Goal: Check status: Check status

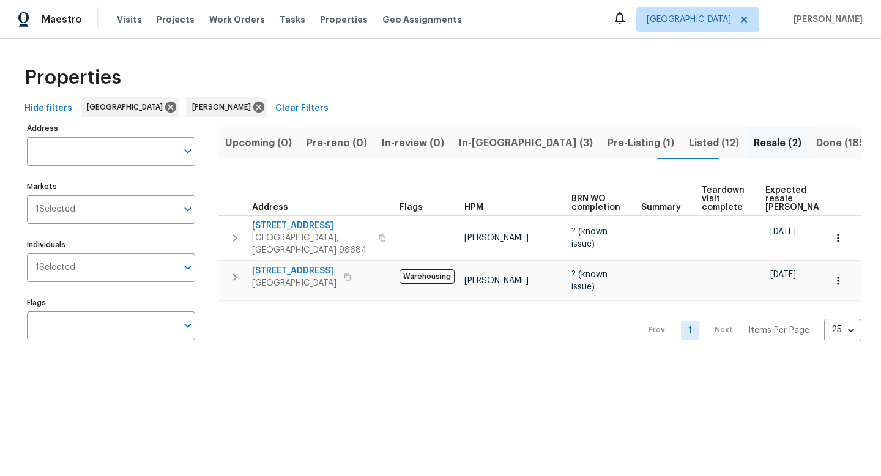
click at [417, 83] on div "Properties" at bounding box center [441, 77] width 842 height 39
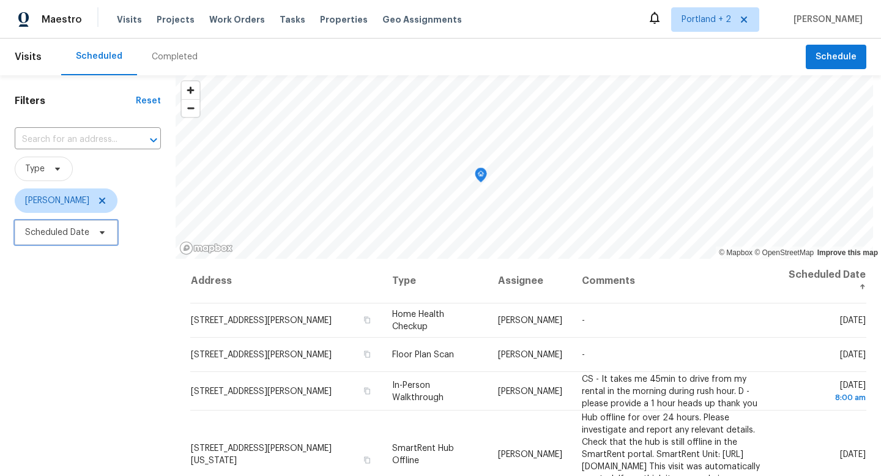
click at [91, 228] on span "Scheduled Date" at bounding box center [66, 232] width 103 height 24
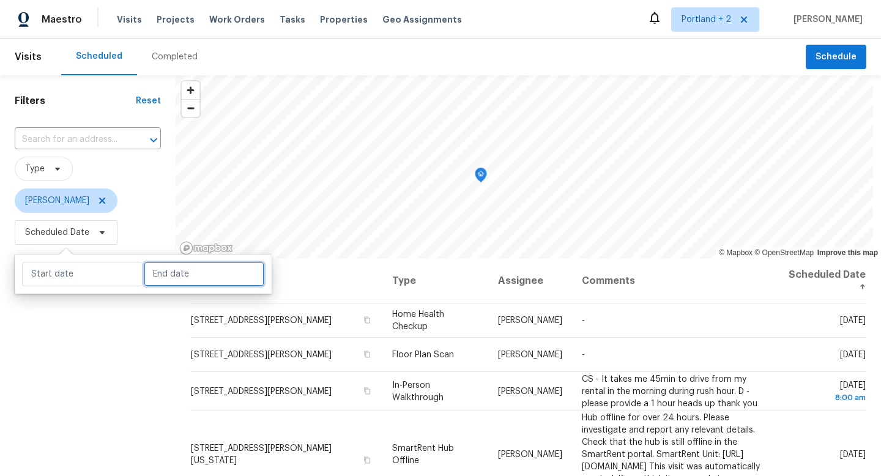
select select "9"
select select "2025"
select select "10"
select select "2025"
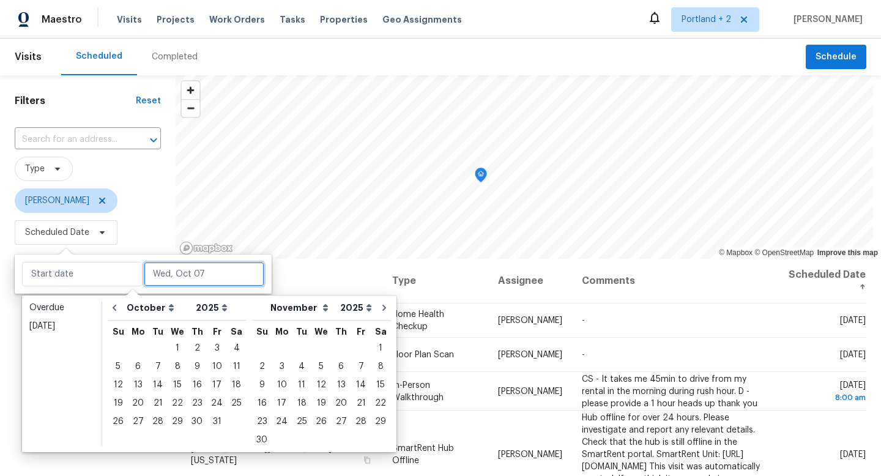
click at [152, 266] on input "text" at bounding box center [204, 274] width 121 height 24
type input "Sat, Oct 04"
click at [162, 367] on div "7" at bounding box center [158, 366] width 20 height 17
type input "Tue, Oct 07"
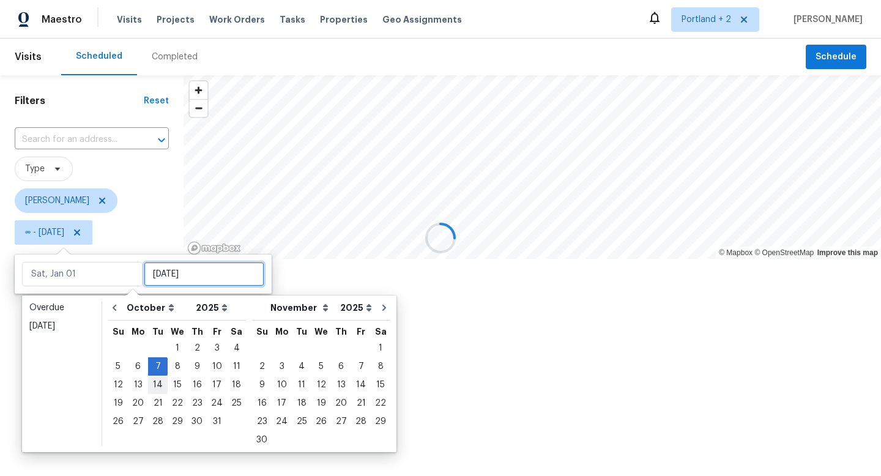
type input "Tue, Oct 07"
type input "Tue, Oct 28"
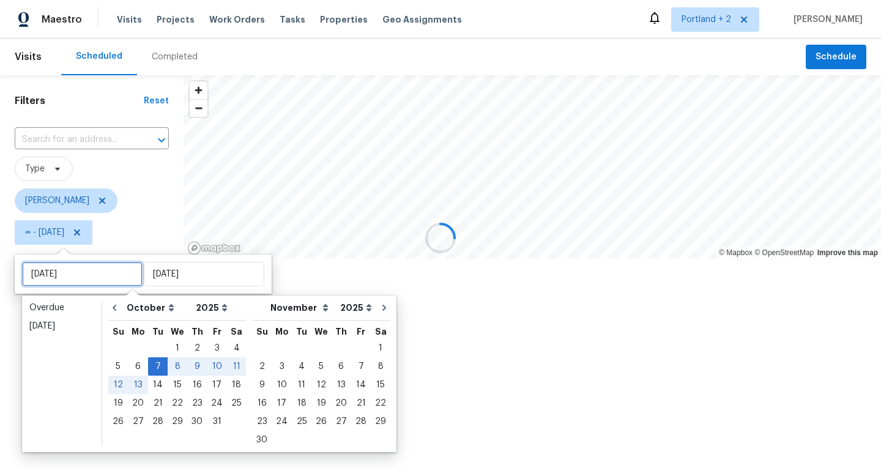
type input "Tue, Oct 07"
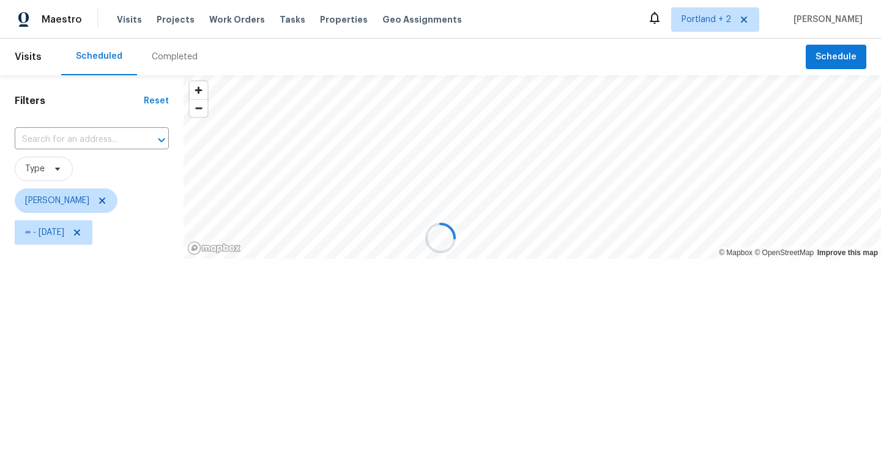
click at [150, 468] on div at bounding box center [440, 238] width 881 height 476
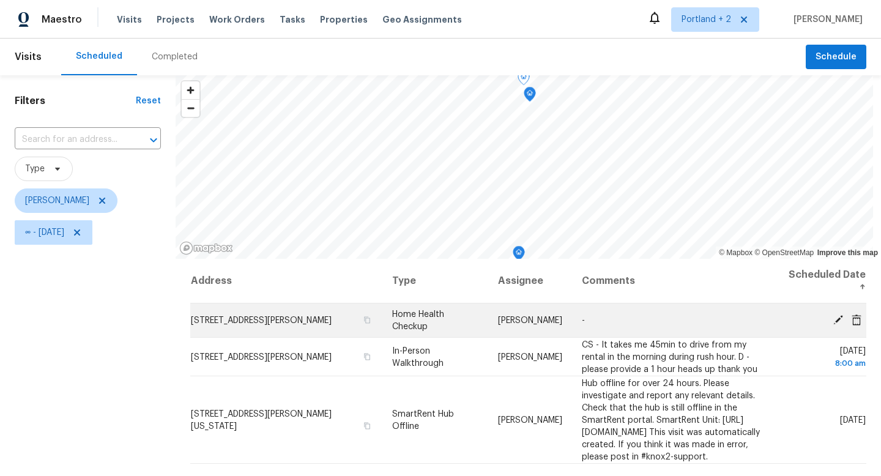
click at [835, 320] on icon at bounding box center [838, 319] width 11 height 11
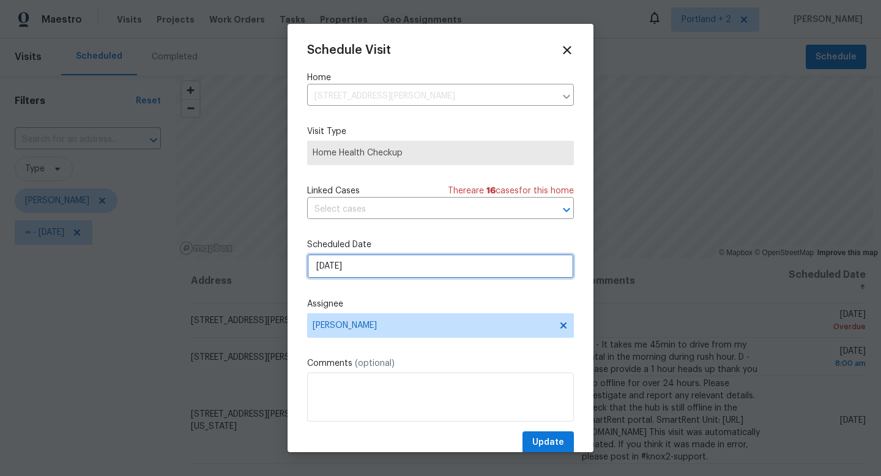
click at [405, 272] on input "10/6/2025" at bounding box center [440, 266] width 267 height 24
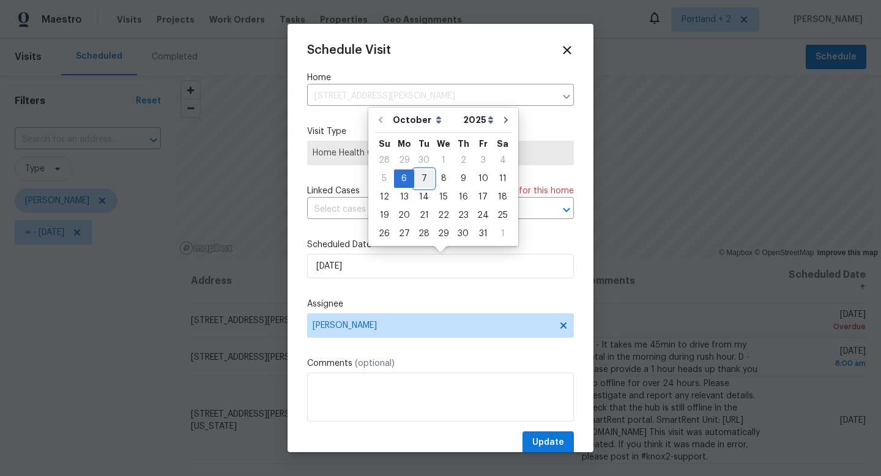
click at [424, 180] on div "7" at bounding box center [424, 178] width 20 height 17
type input "10/7/2025"
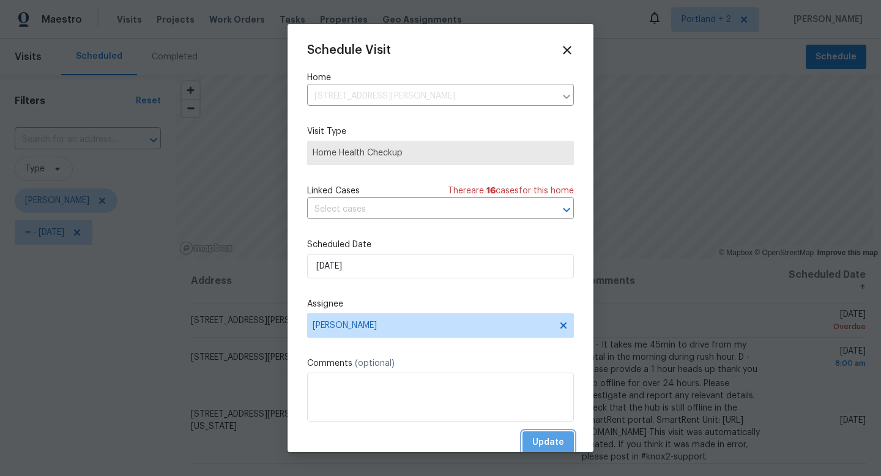
click at [559, 441] on span "Update" at bounding box center [548, 442] width 32 height 15
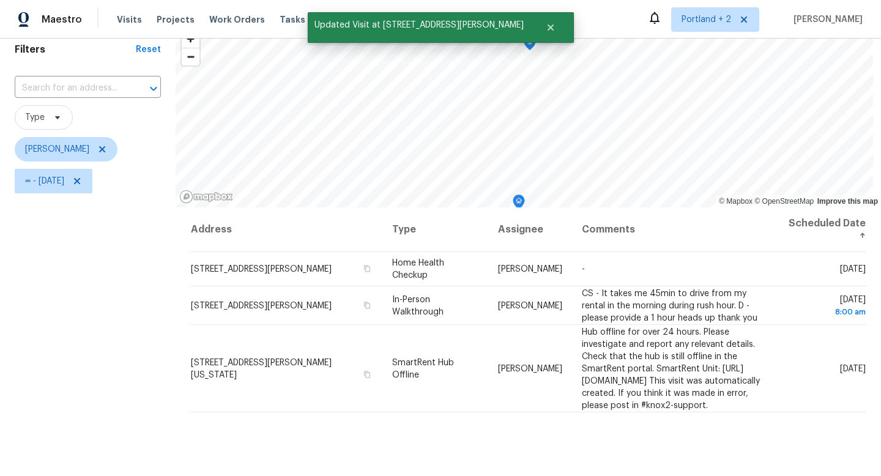
scroll to position [54, 0]
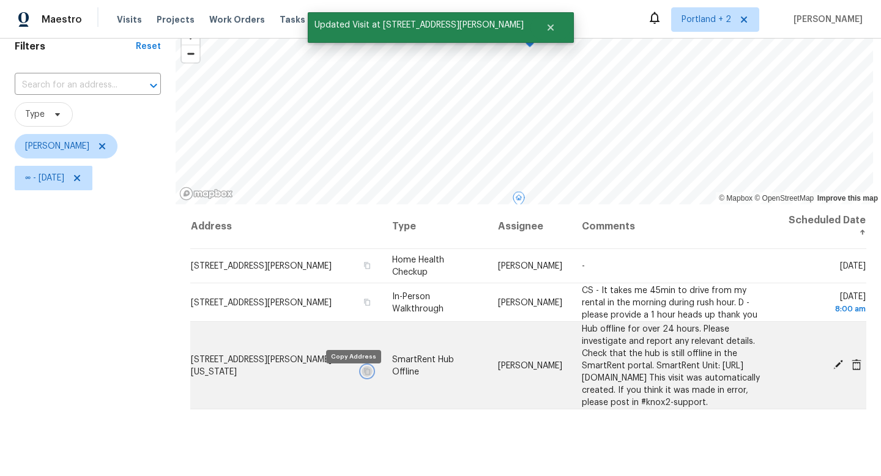
click at [364, 375] on icon "button" at bounding box center [367, 370] width 7 height 7
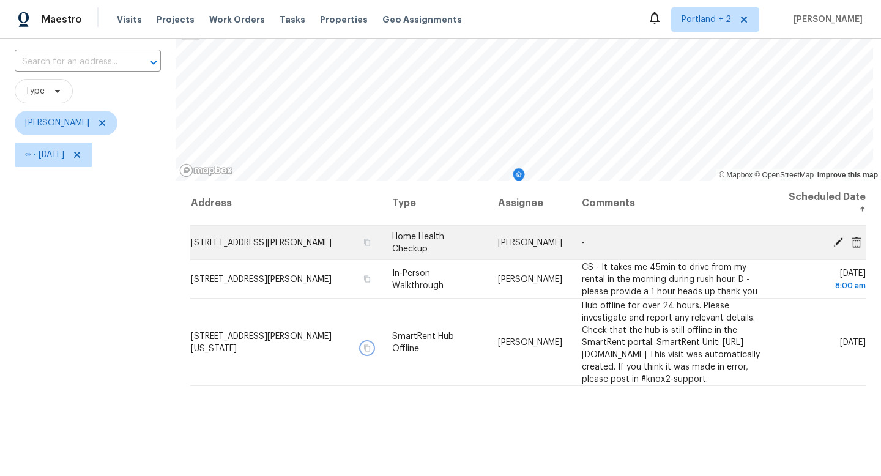
scroll to position [79, 0]
click at [364, 245] on icon "button" at bounding box center [367, 240] width 7 height 7
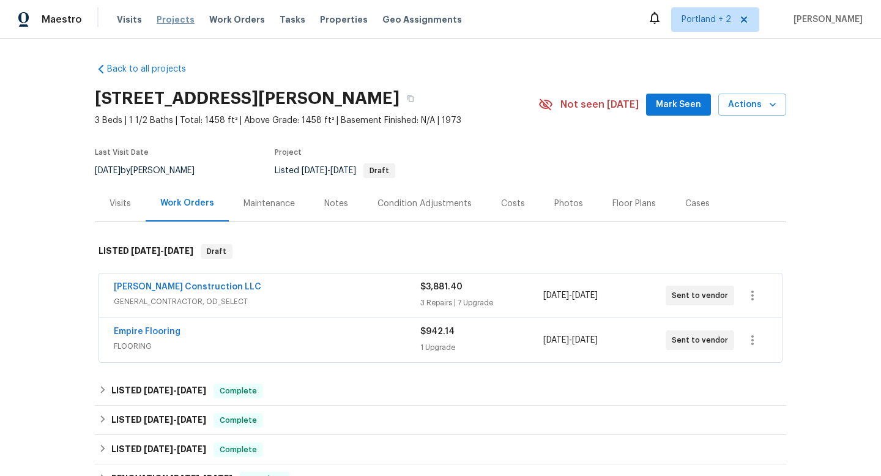
click at [175, 16] on span "Projects" at bounding box center [176, 19] width 38 height 12
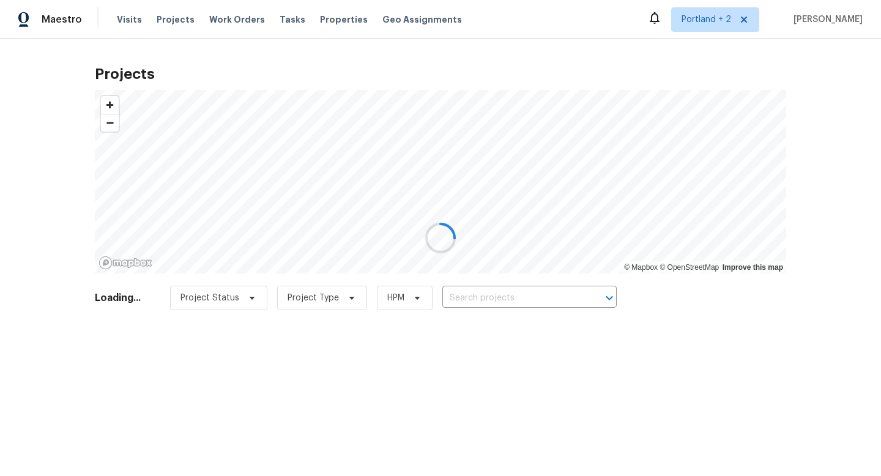
click at [486, 297] on div at bounding box center [440, 238] width 881 height 476
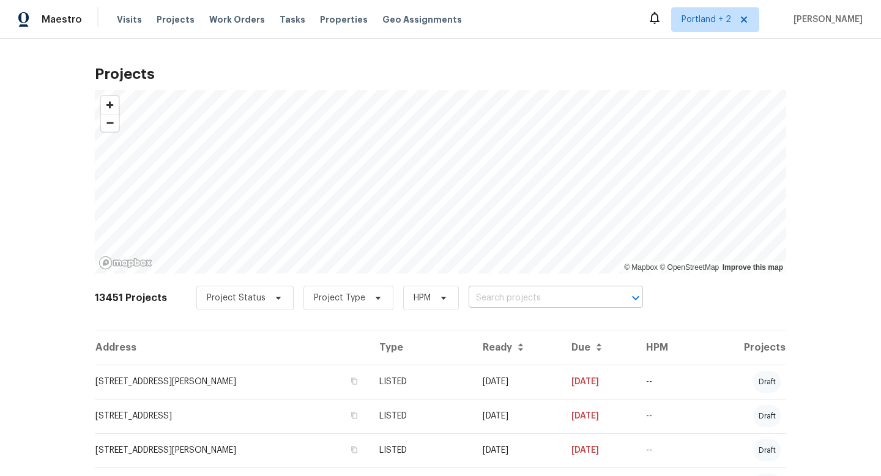
click at [486, 297] on input "text" at bounding box center [539, 298] width 140 height 19
type input "palisade"
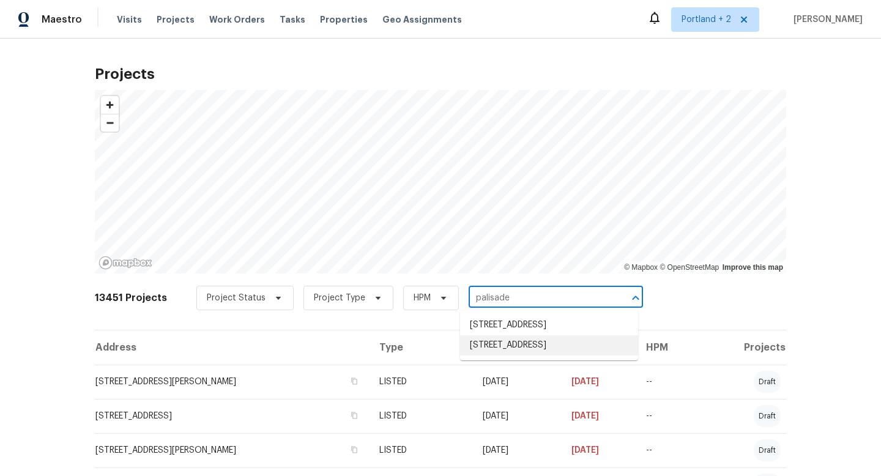
click at [499, 348] on li "21730 Palisade Pl, Fairview, OR 97024" at bounding box center [549, 345] width 178 height 20
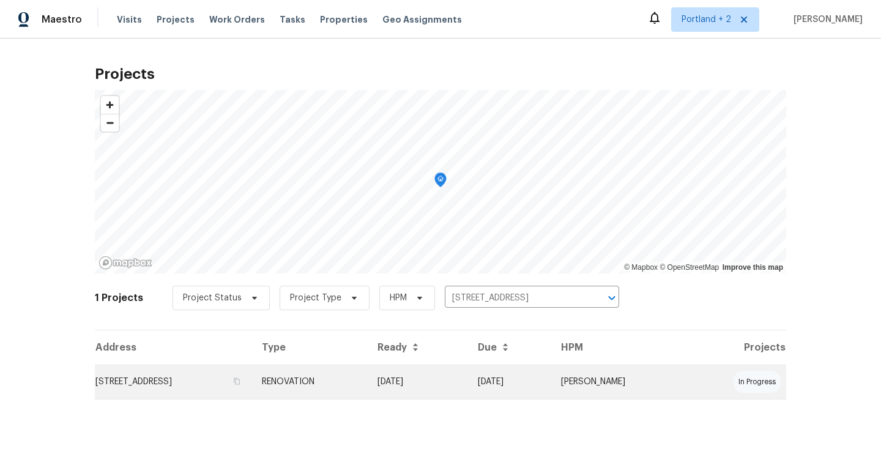
click at [201, 381] on td "21730 Palisade Pl, Fairview, OR 97024" at bounding box center [173, 382] width 157 height 34
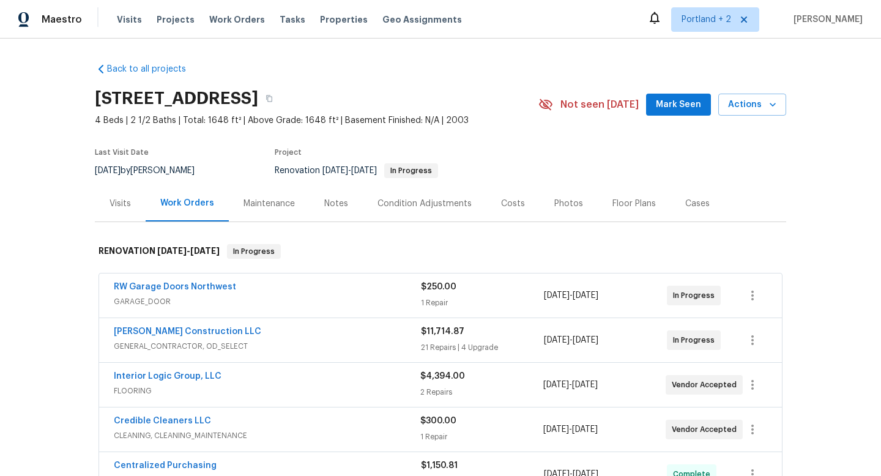
click at [528, 207] on div "Costs" at bounding box center [513, 203] width 53 height 36
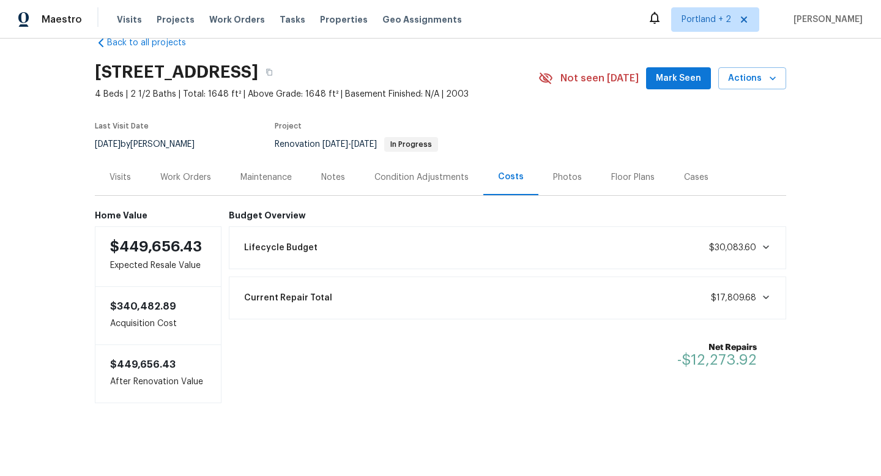
scroll to position [28, 0]
click at [170, 177] on div "Work Orders" at bounding box center [185, 177] width 51 height 12
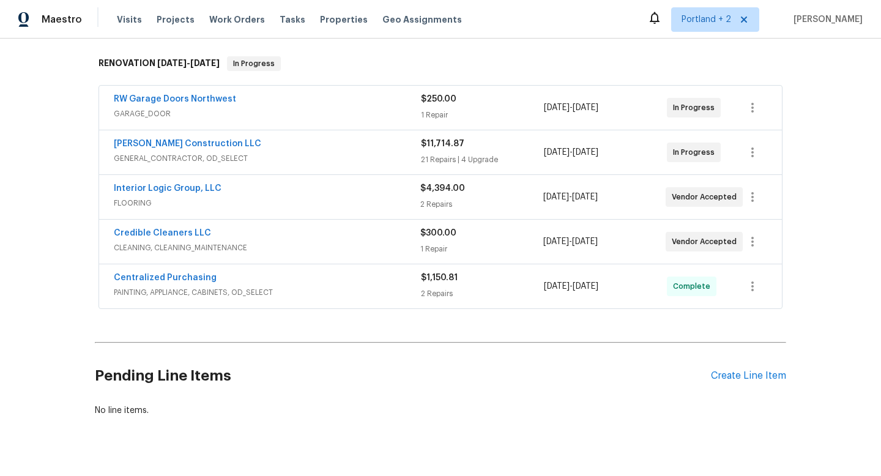
scroll to position [212, 0]
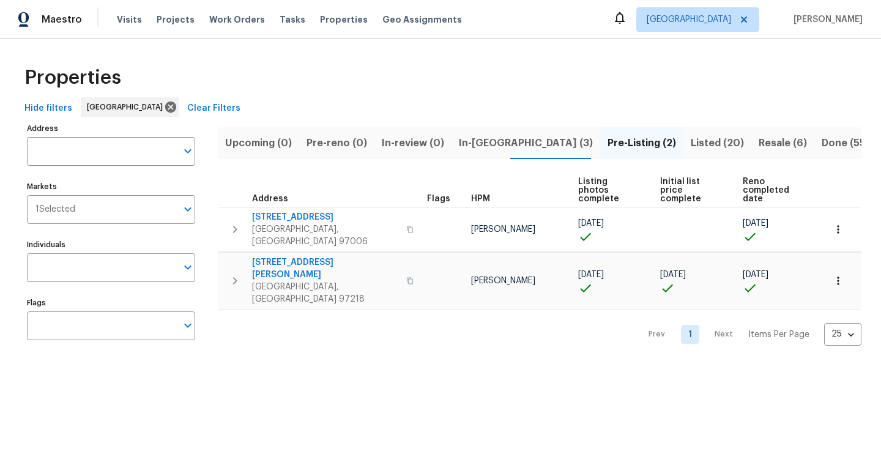
click at [691, 143] on span "Listed (20)" at bounding box center [717, 143] width 53 height 17
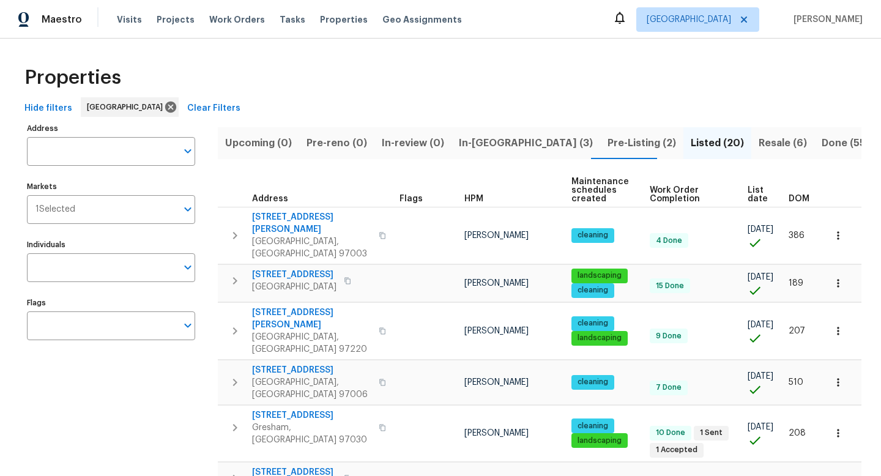
click at [803, 200] on span "DOM" at bounding box center [799, 199] width 21 height 9
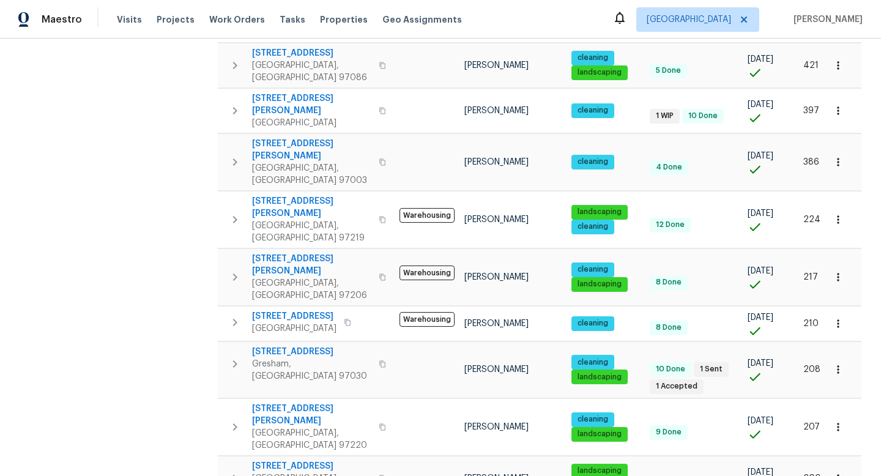
scroll to position [135, 0]
